Goal: Navigation & Orientation: Find specific page/section

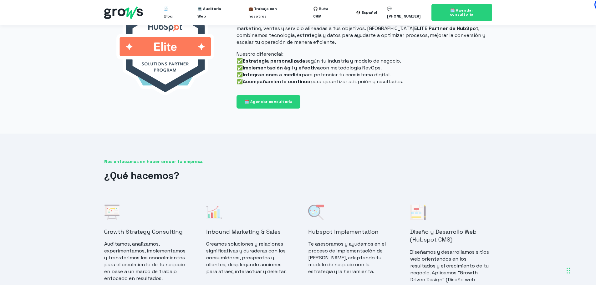
scroll to position [375, 0]
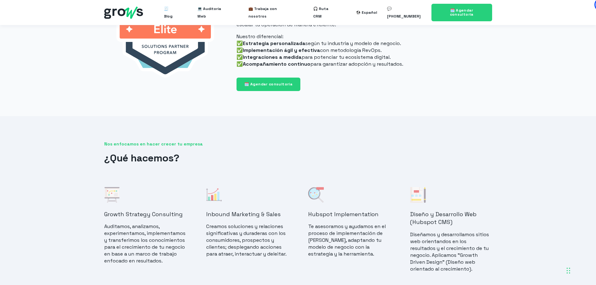
click at [220, 198] on img at bounding box center [214, 195] width 16 height 16
click at [227, 216] on h4 "Inbound Marketing & Sales" at bounding box center [247, 214] width 82 height 8
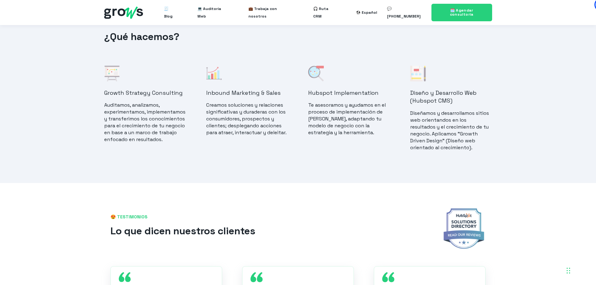
scroll to position [501, 0]
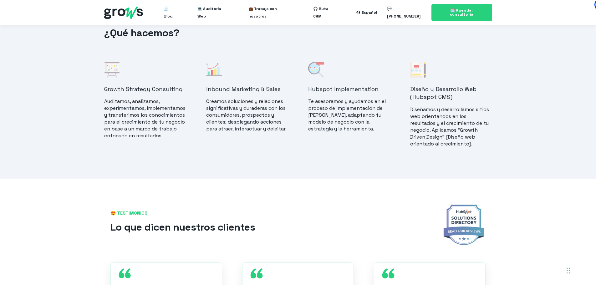
click at [234, 120] on p "Creamos soluciones y relaciones significativas y duraderas con los consumidores…" at bounding box center [247, 115] width 82 height 34
click at [235, 103] on p "Creamos soluciones y relaciones significativas y duraderas con los consumidores…" at bounding box center [247, 115] width 82 height 34
click at [258, 100] on p "Creamos soluciones y relaciones significativas y duraderas con los consumidores…" at bounding box center [247, 115] width 82 height 34
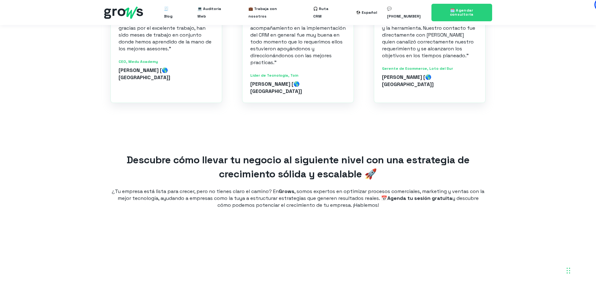
scroll to position [782, 0]
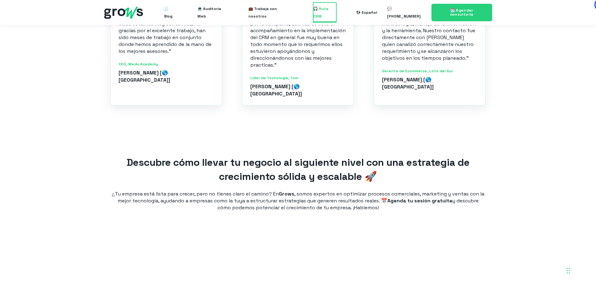
click at [333, 12] on span "🎧 Ruta CRM" at bounding box center [324, 13] width 23 height 20
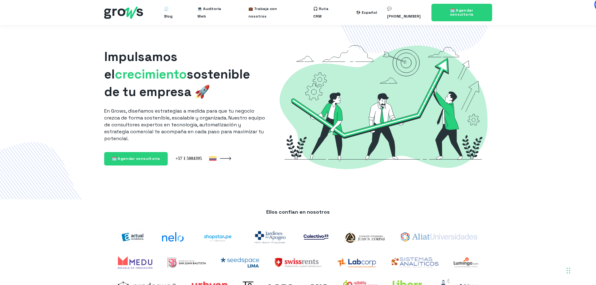
scroll to position [0, 0]
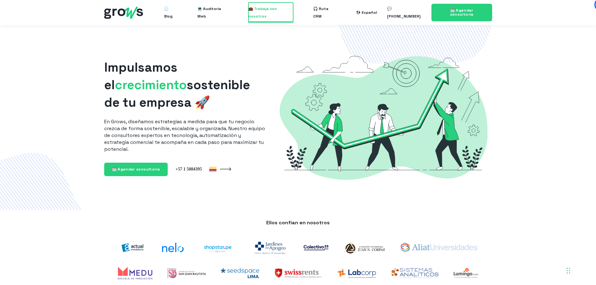
click at [277, 11] on span "💼 Trabaja con nosotros" at bounding box center [270, 13] width 45 height 20
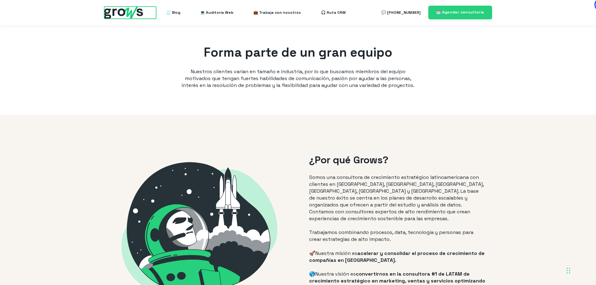
click at [136, 10] on img at bounding box center [123, 13] width 39 height 12
